Goal: Transaction & Acquisition: Book appointment/travel/reservation

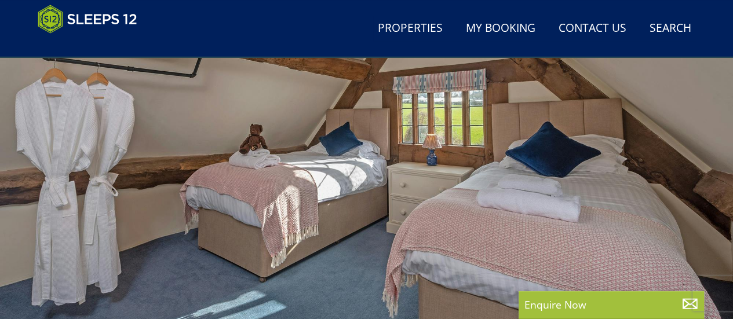
scroll to position [162, 0]
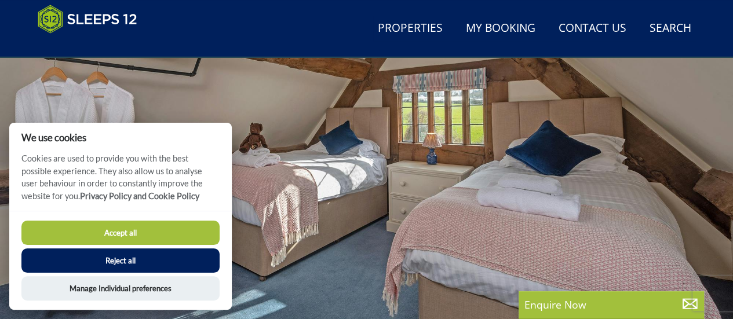
click at [568, 158] on div at bounding box center [366, 138] width 733 height 406
click at [86, 227] on button "Accept all" at bounding box center [120, 233] width 198 height 24
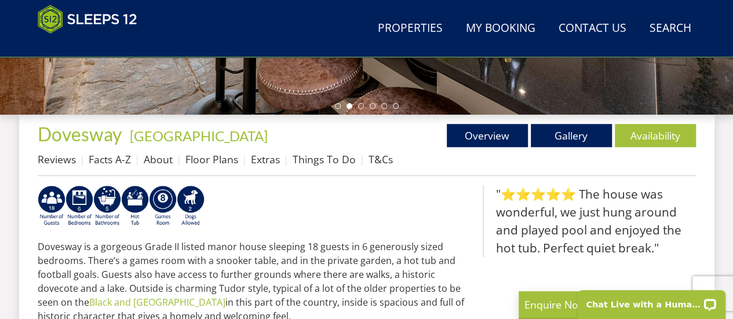
scroll to position [388, 0]
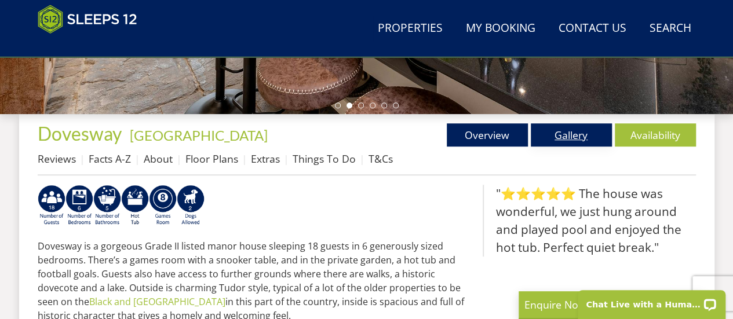
click at [563, 142] on link "Gallery" at bounding box center [571, 134] width 81 height 23
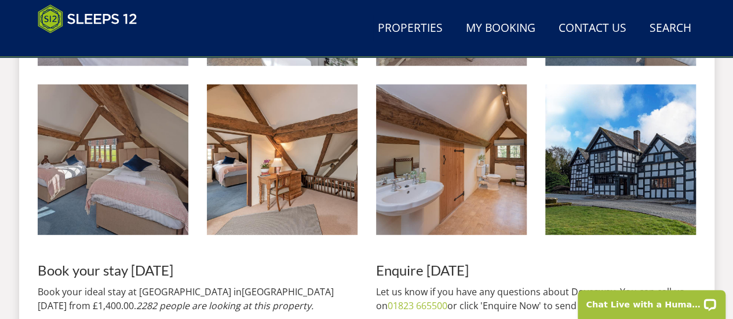
scroll to position [1533, 0]
